Goal: Find specific page/section: Find specific page/section

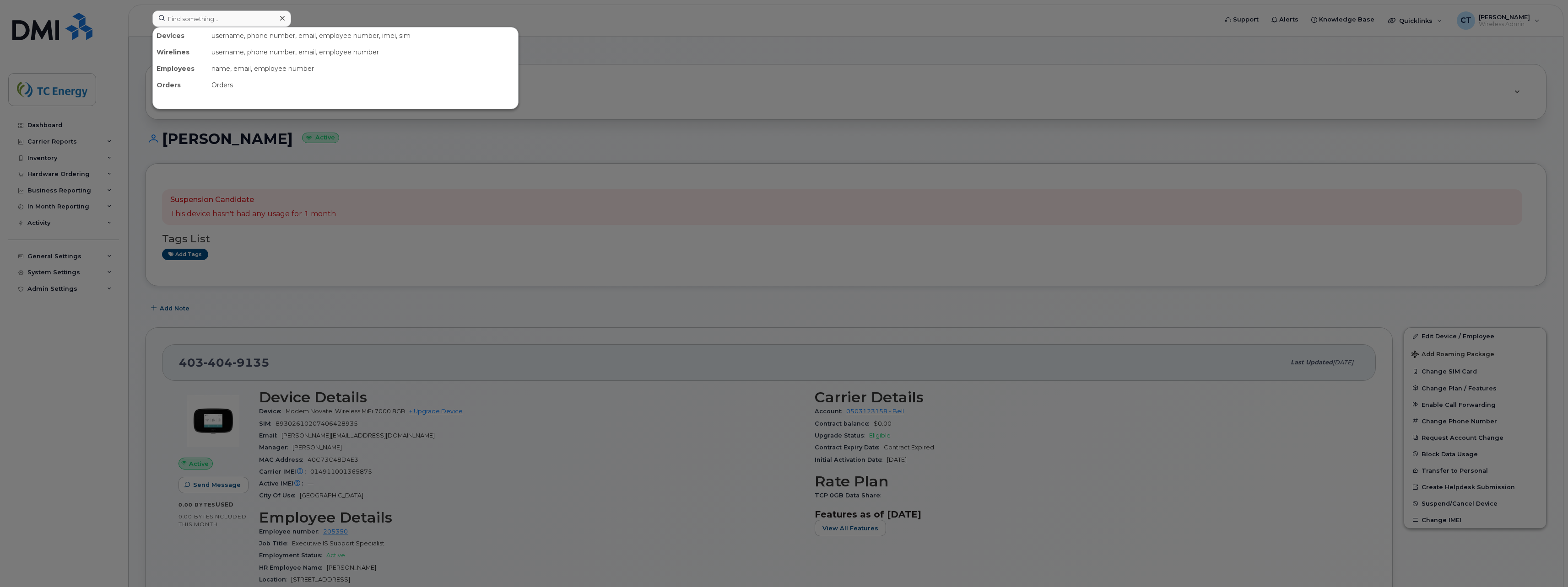
click at [227, 21] on input at bounding box center [222, 18] width 139 height 16
type input "[PERSON_NAME]"
click at [278, 54] on span "[PERSON_NAME]" at bounding box center [303, 56] width 55 height 9
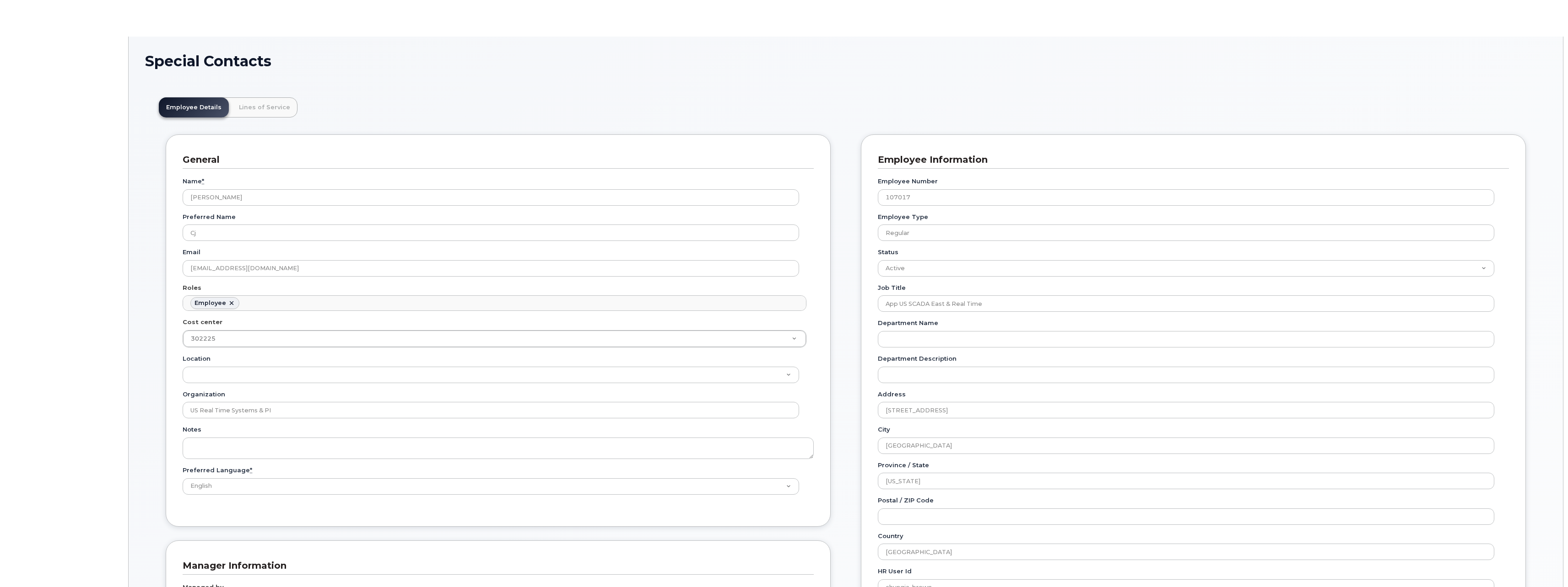
scroll to position [27, 0]
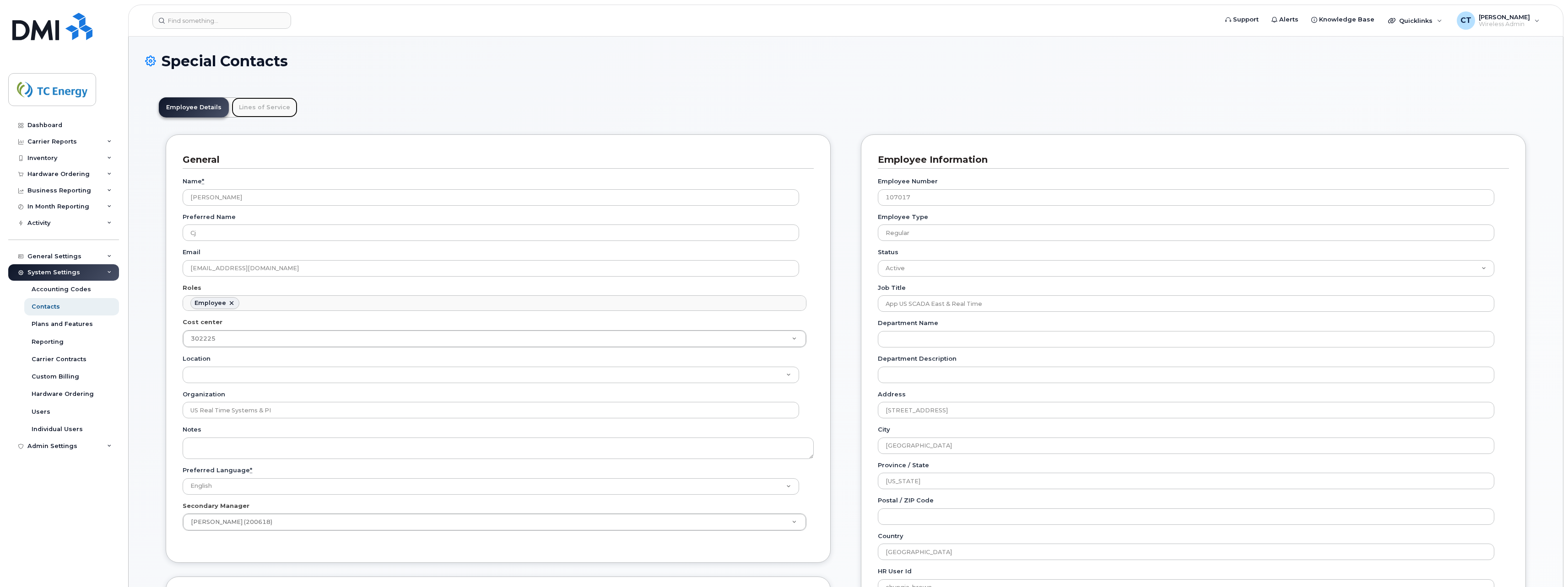
click at [252, 109] on link "Lines of Service" at bounding box center [264, 107] width 66 height 20
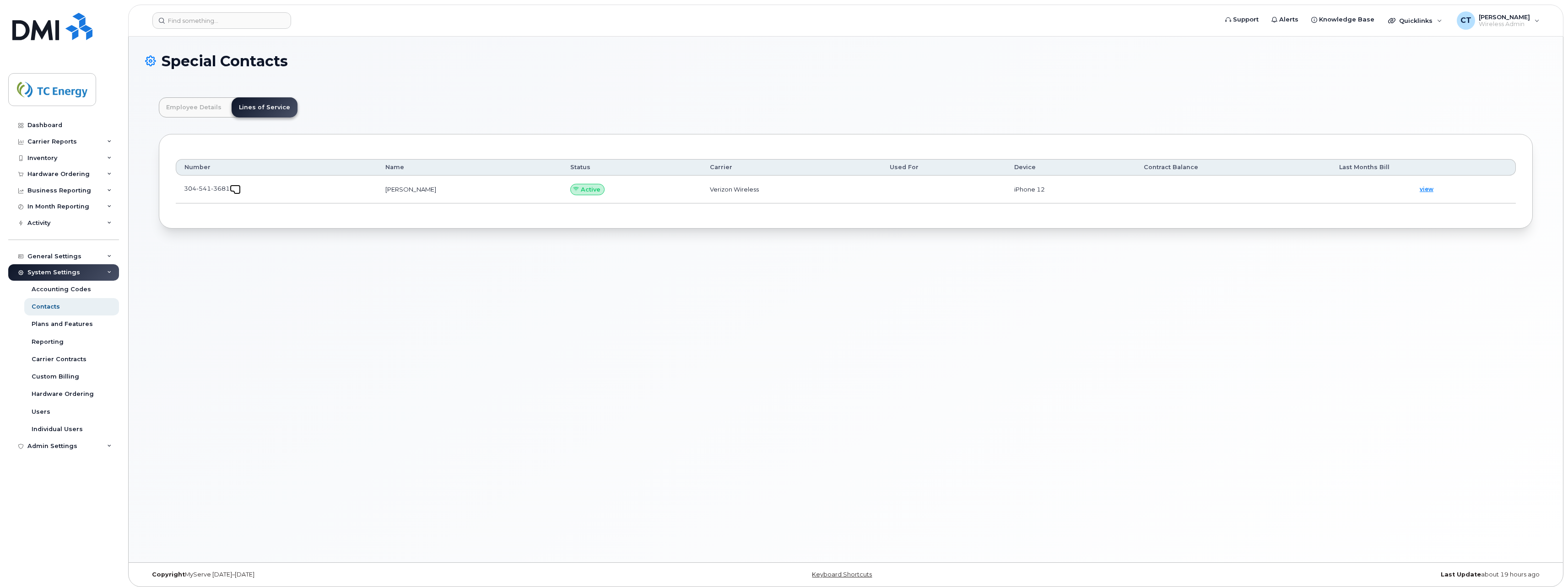
click at [239, 191] on span at bounding box center [237, 191] width 7 height 7
